Goal: Transaction & Acquisition: Purchase product/service

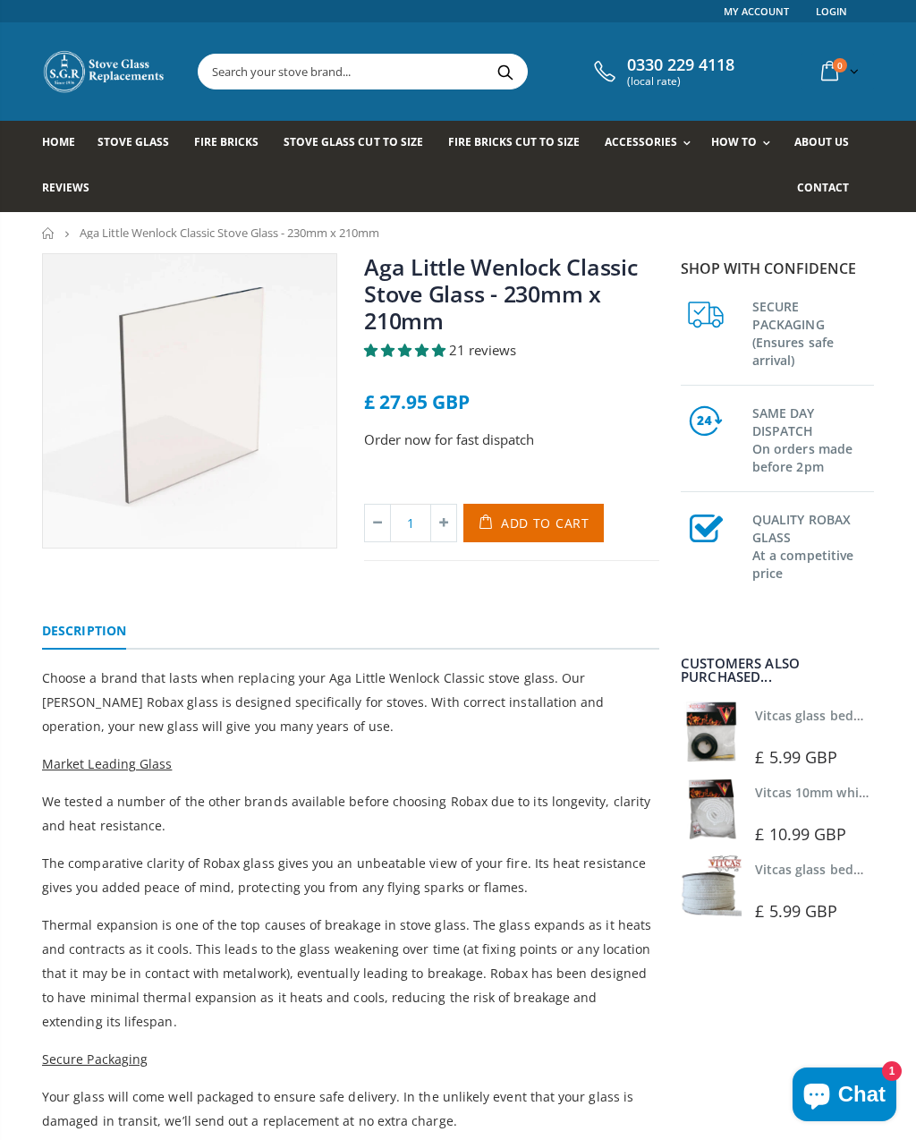
click at [123, 149] on span "Stove Glass" at bounding box center [134, 141] width 72 height 15
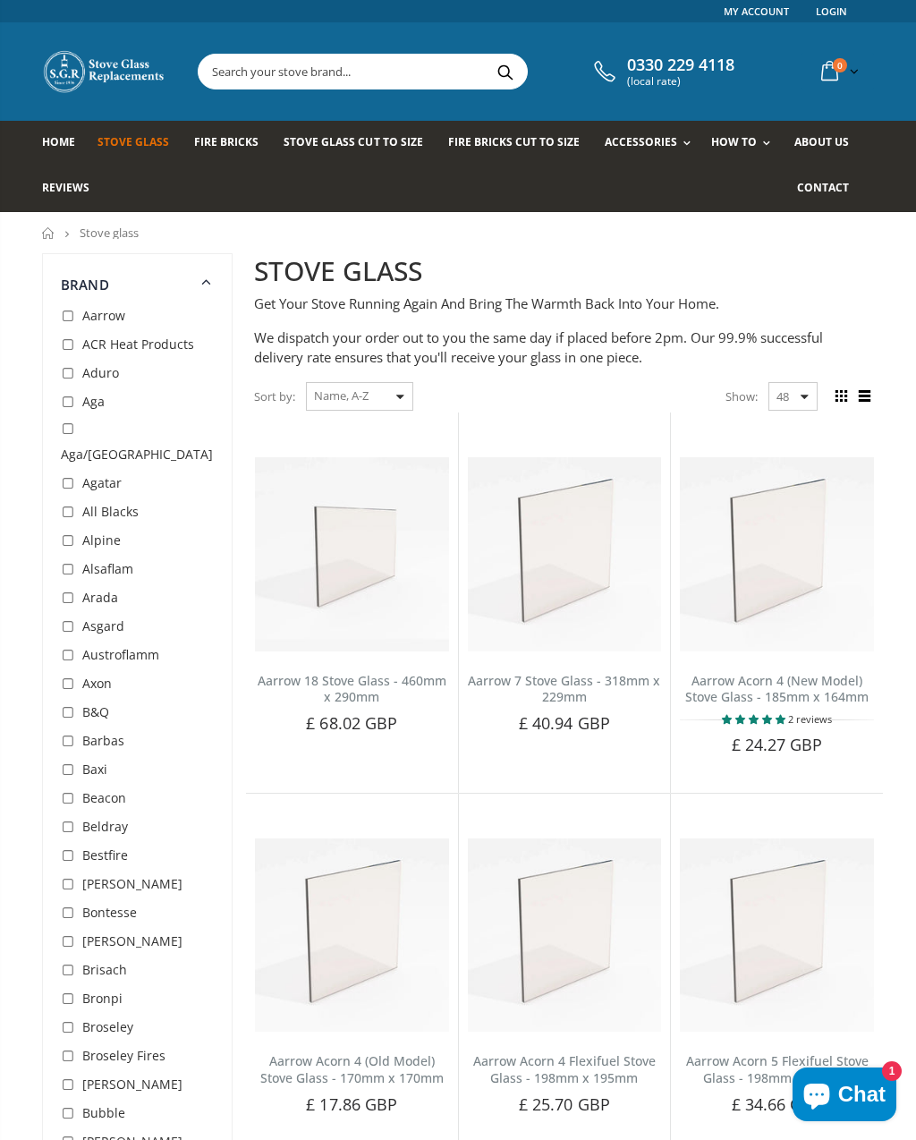
click at [73, 412] on input "checkbox" at bounding box center [70, 403] width 18 height 18
checkbox input "true"
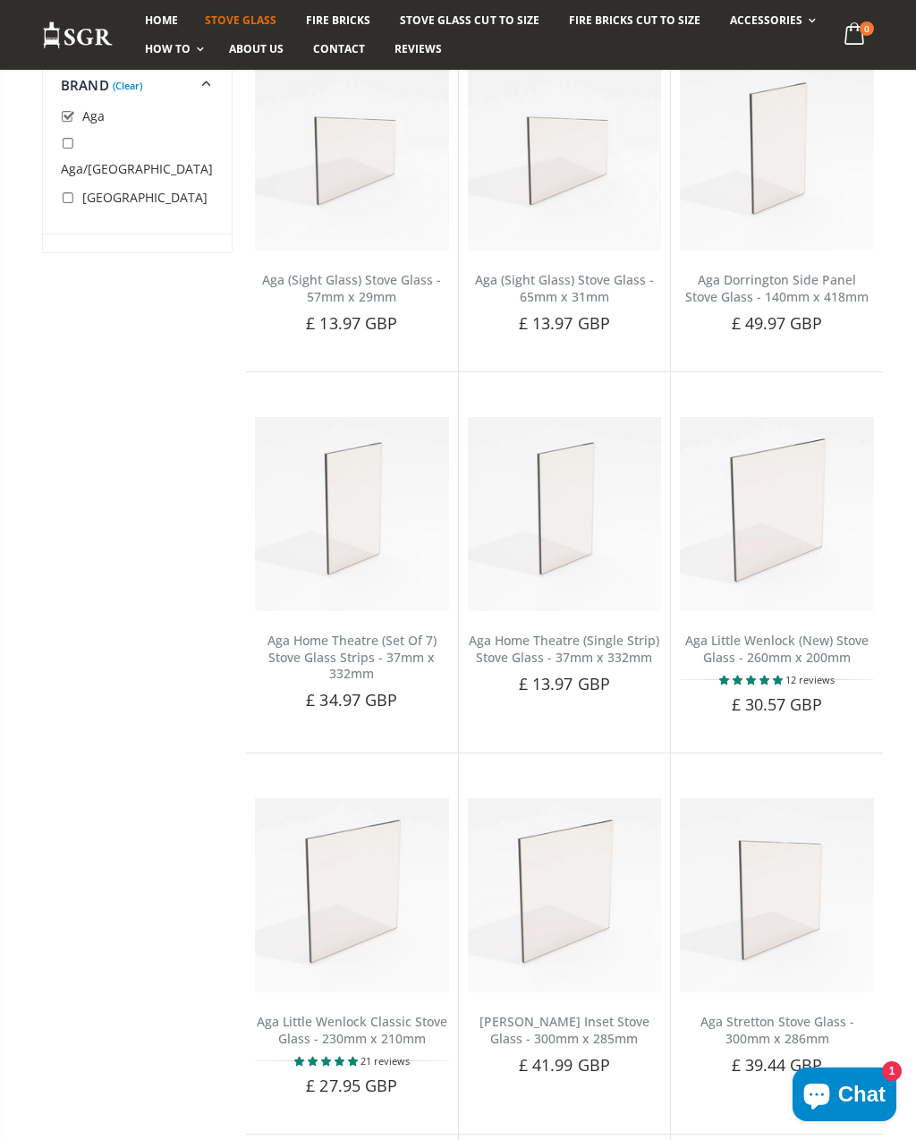
scroll to position [399, 0]
click at [770, 496] on img at bounding box center [777, 516] width 194 height 194
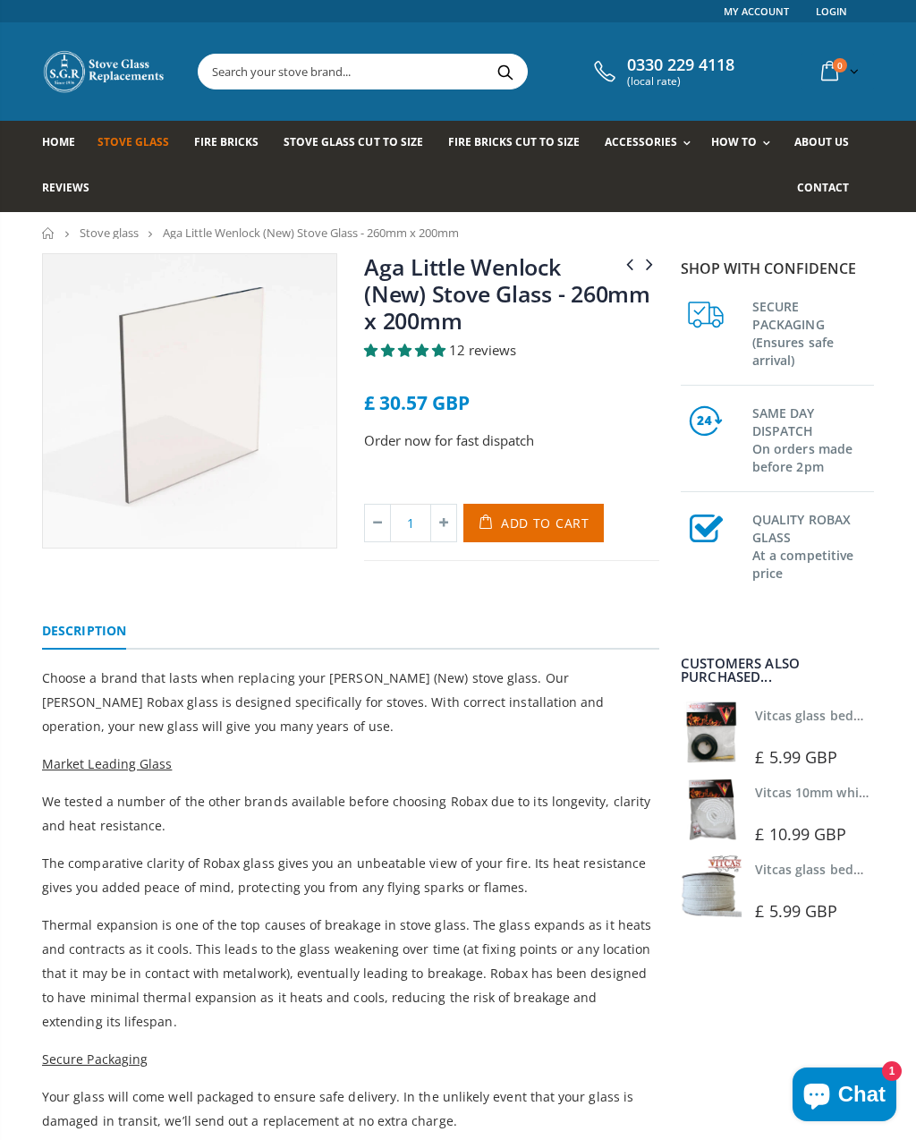
click at [546, 527] on span "Add to Cart" at bounding box center [545, 523] width 89 height 17
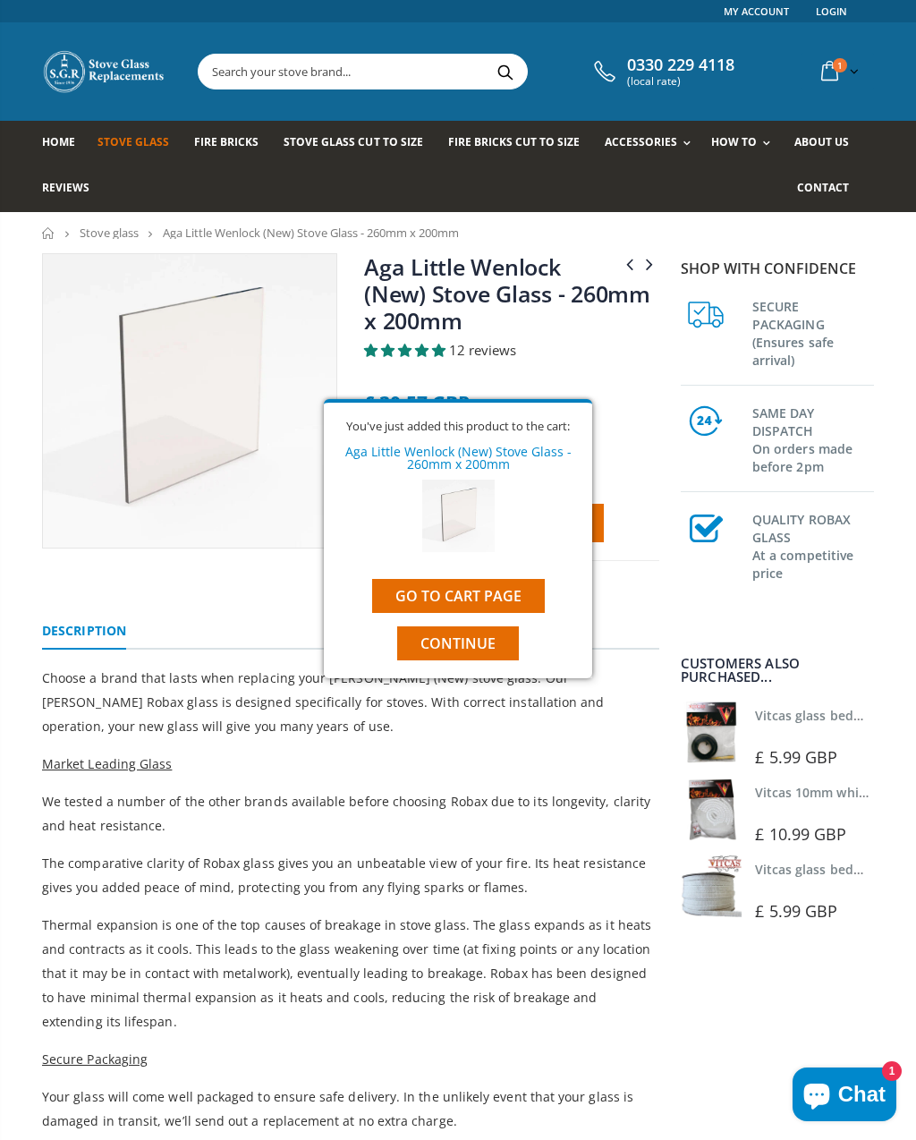
click at [434, 646] on span "Continue" at bounding box center [458, 644] width 75 height 20
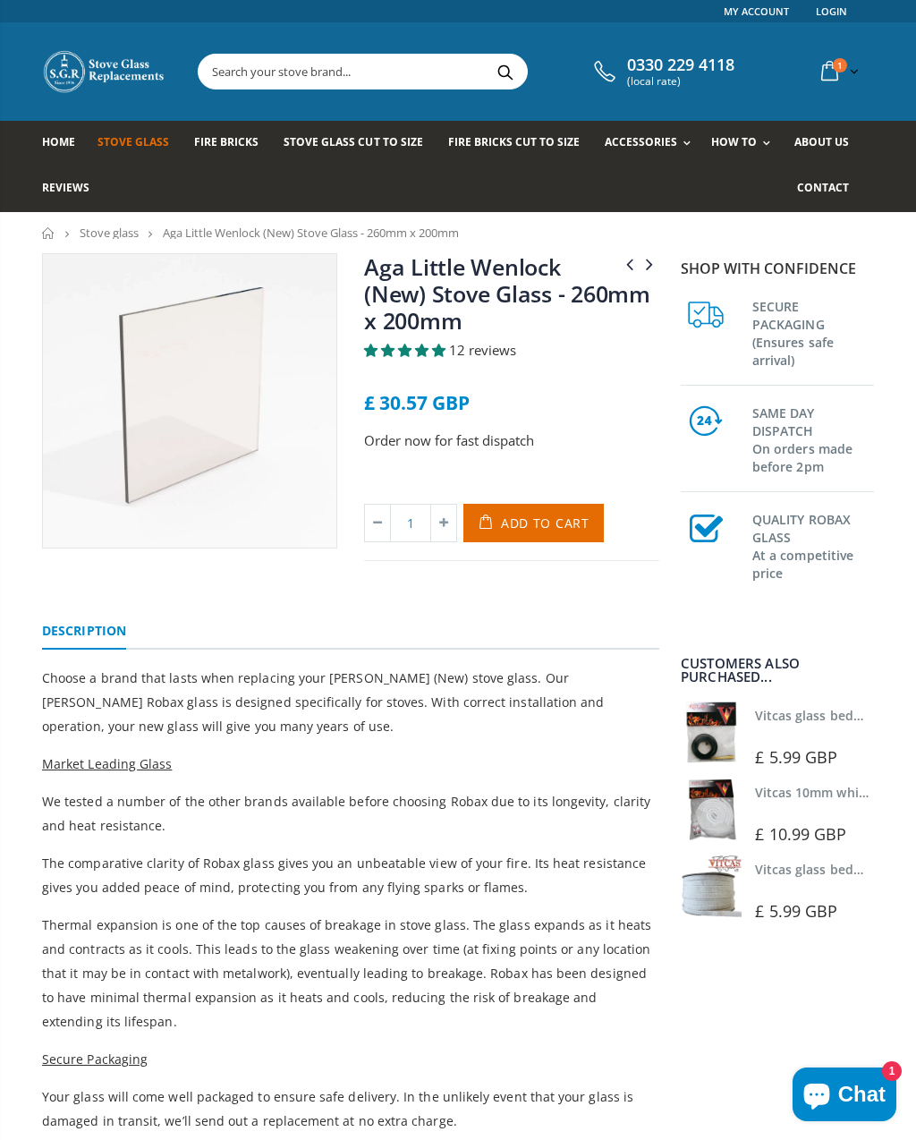
click at [702, 730] on img at bounding box center [711, 732] width 61 height 61
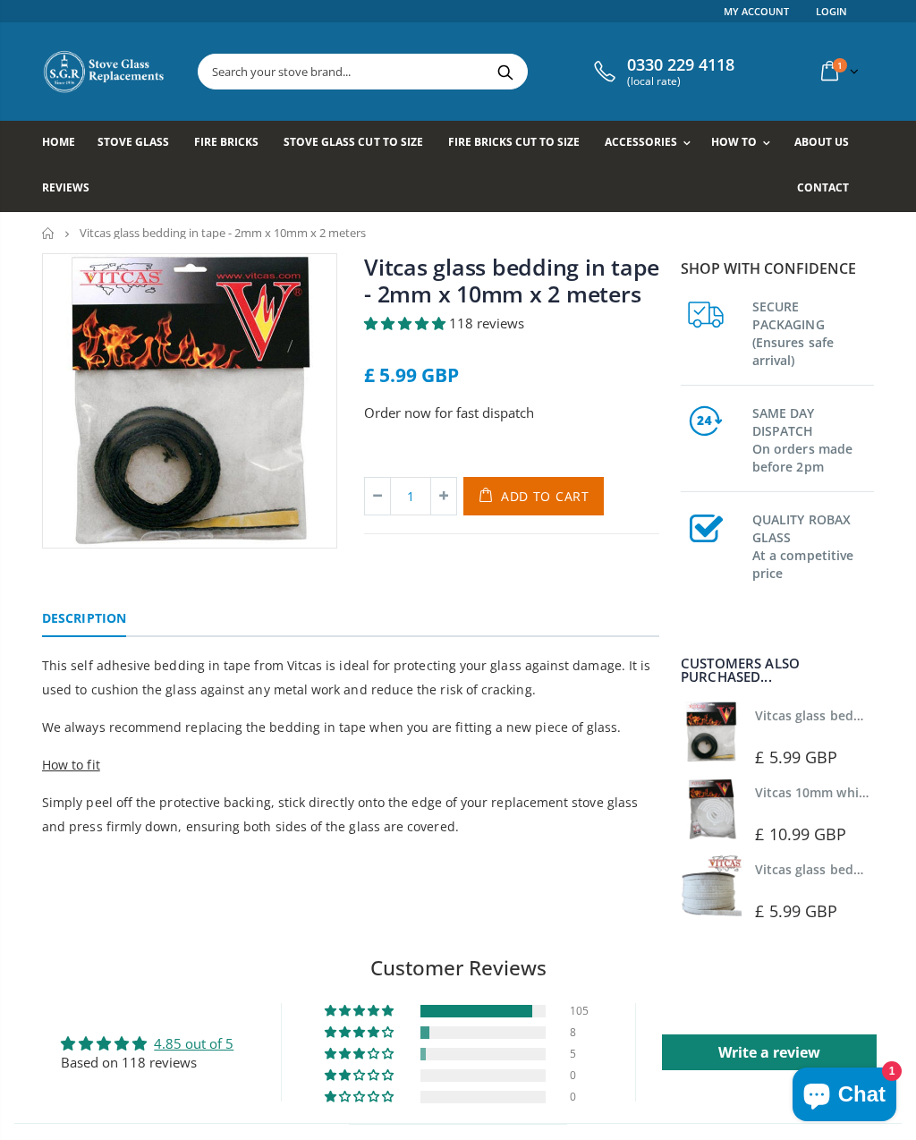
click at [538, 502] on span "Add to Cart" at bounding box center [545, 496] width 89 height 17
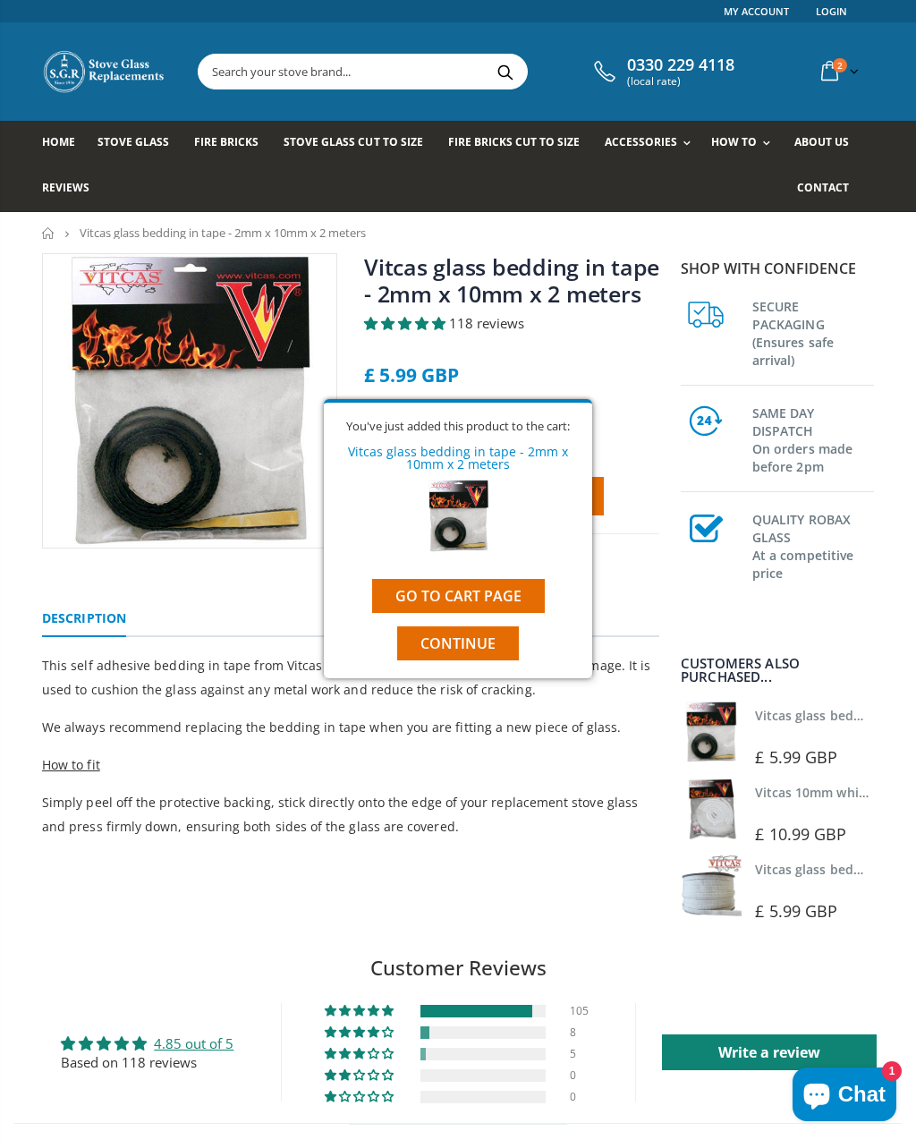
click at [448, 601] on link "Go to cart page" at bounding box center [458, 596] width 173 height 34
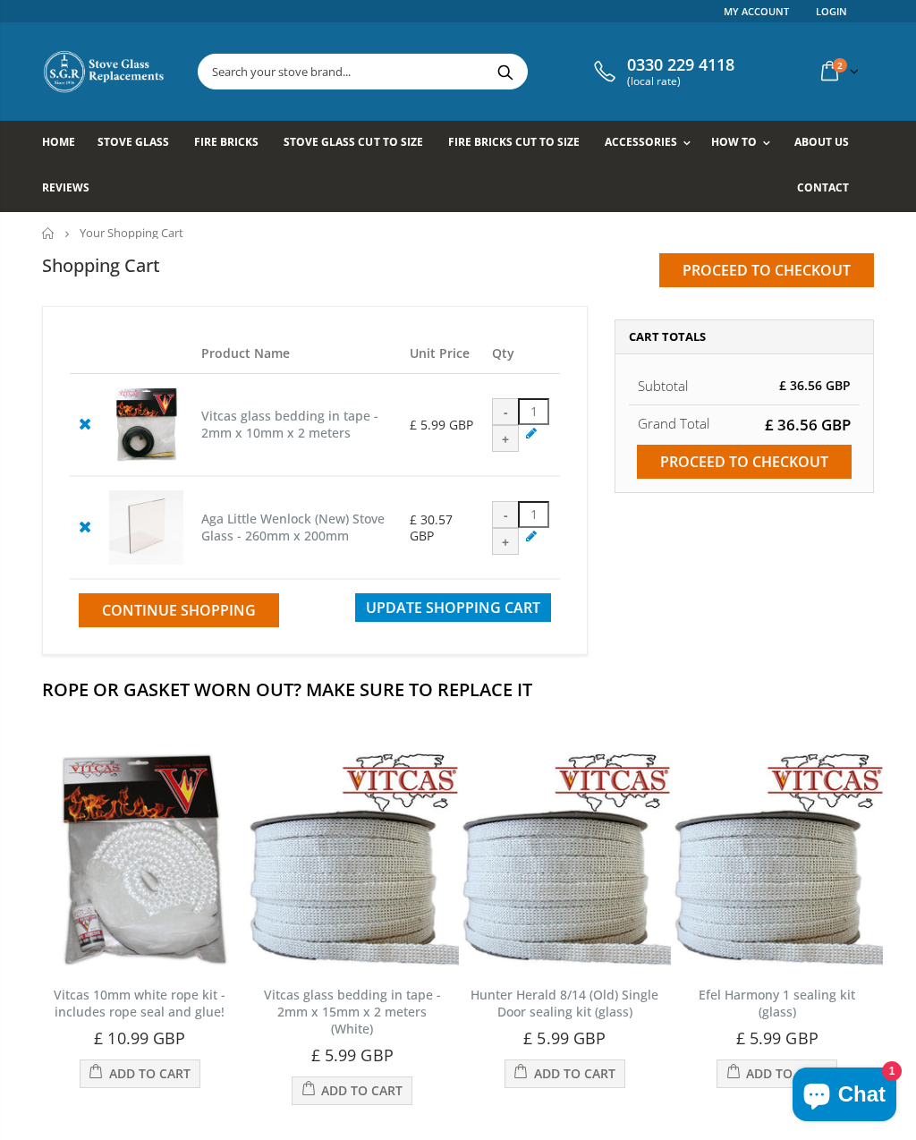
click at [723, 469] on input "Proceed to checkout" at bounding box center [744, 462] width 215 height 34
